Goal: Entertainment & Leisure: Consume media (video, audio)

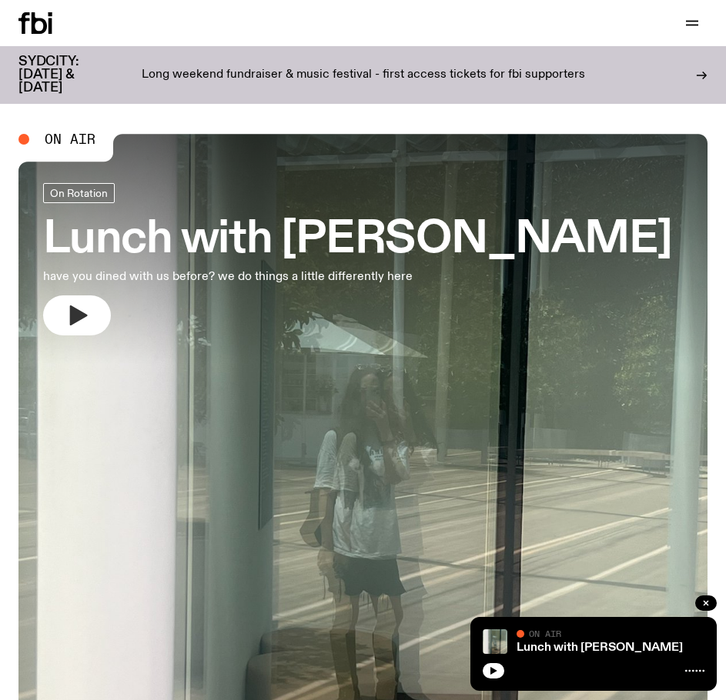
click at [74, 304] on icon "button" at bounding box center [77, 315] width 25 height 25
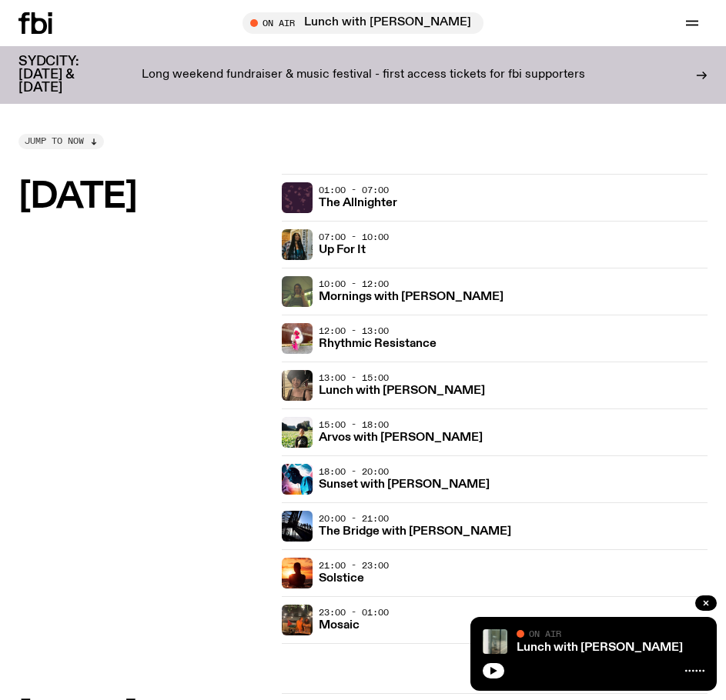
click at [64, 144] on span "Jump to now" at bounding box center [54, 141] width 59 height 8
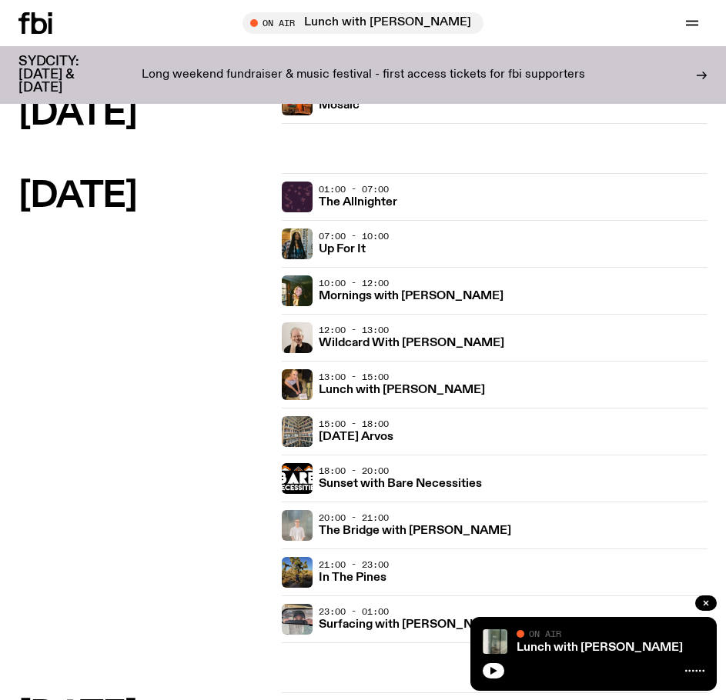
scroll to position [539, 0]
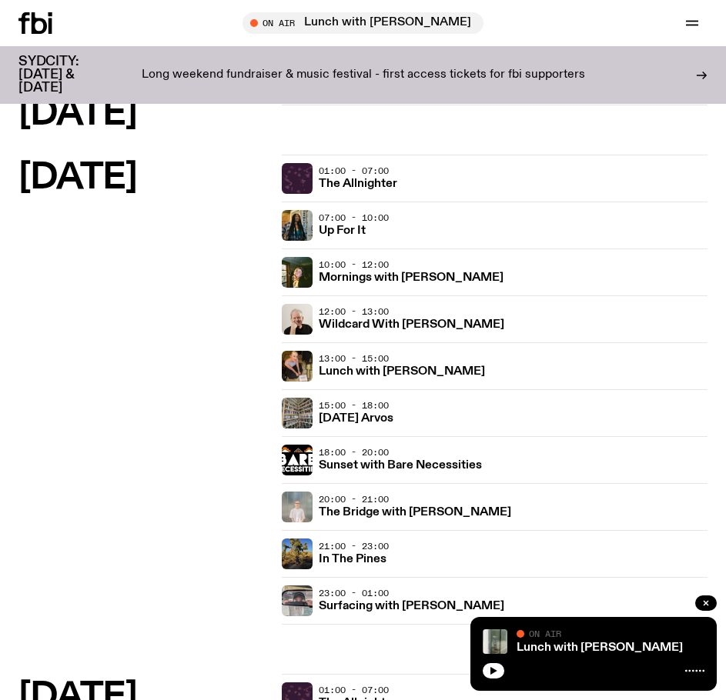
click at [499, 367] on div "13:00 - 15:00 Lunch with Sabine Lee Cook" at bounding box center [513, 366] width 389 height 31
click at [435, 371] on h3 "Lunch with [PERSON_NAME]" at bounding box center [402, 372] width 166 height 12
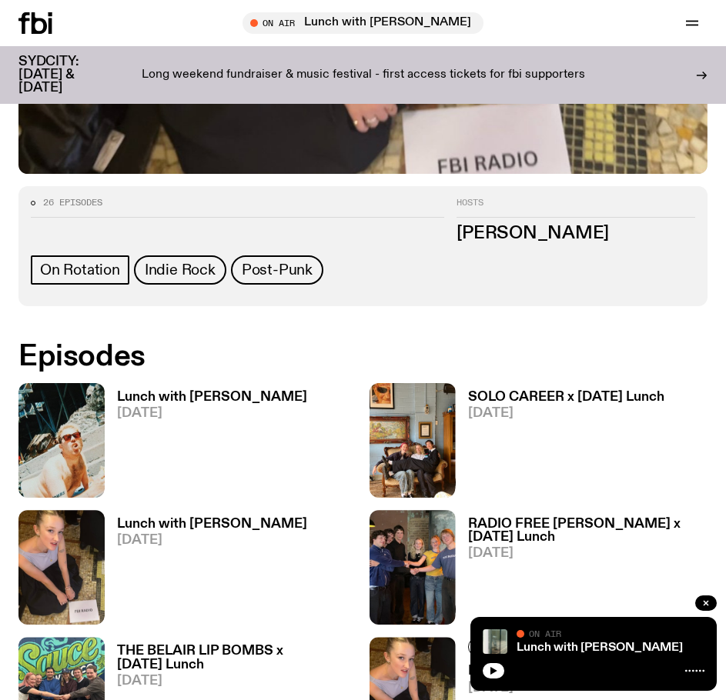
scroll to position [692, 0]
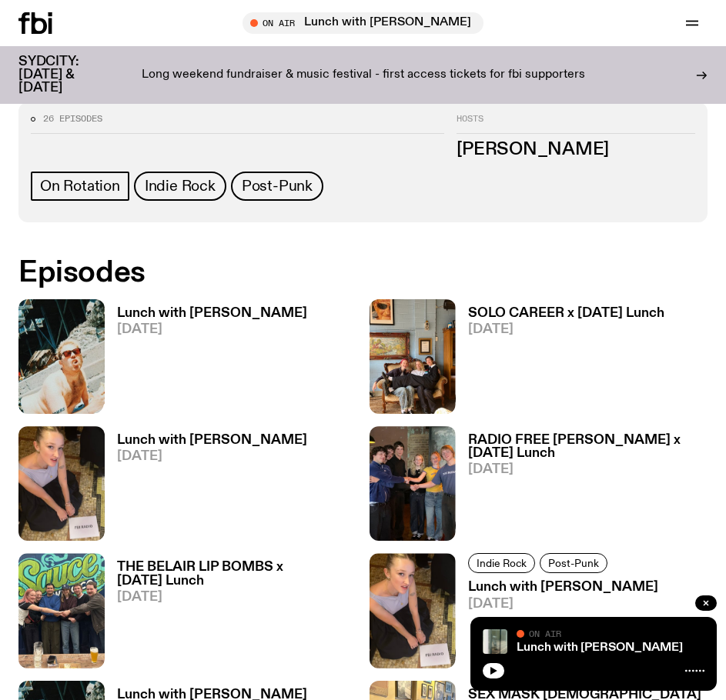
click at [76, 362] on img at bounding box center [61, 356] width 86 height 115
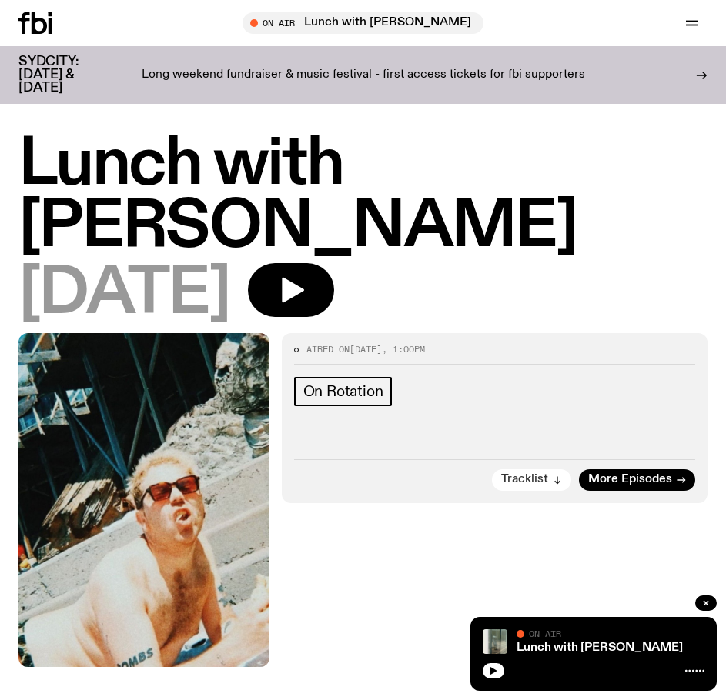
click at [542, 475] on span "Tracklist" at bounding box center [524, 480] width 47 height 12
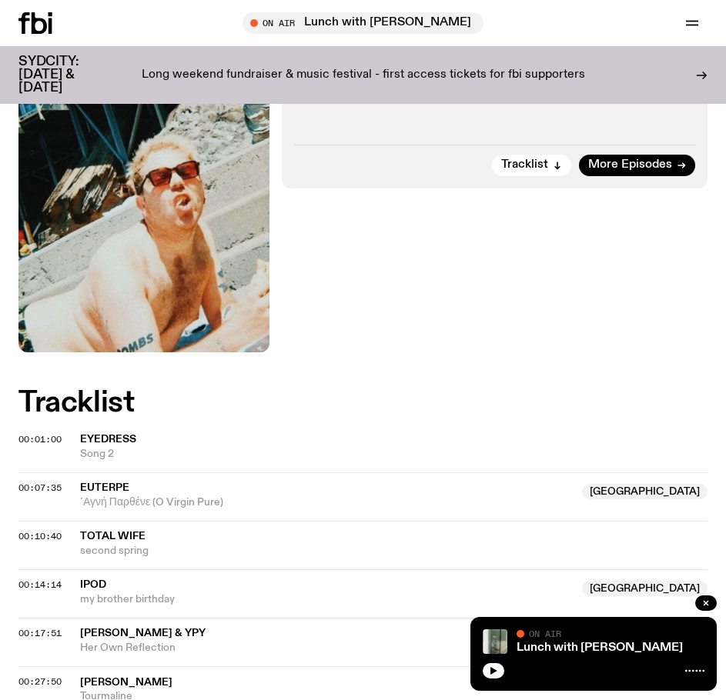
scroll to position [305, 0]
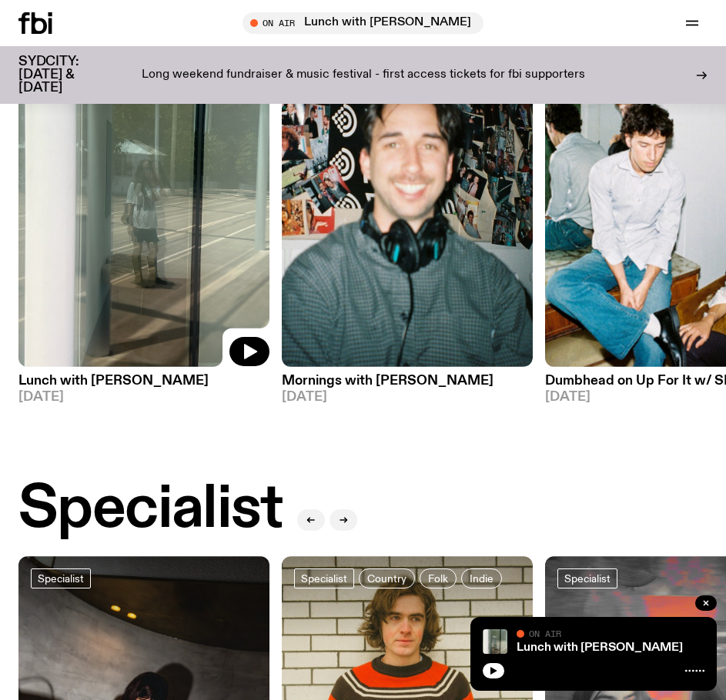
scroll to position [692, 0]
